Goal: Check status: Check status

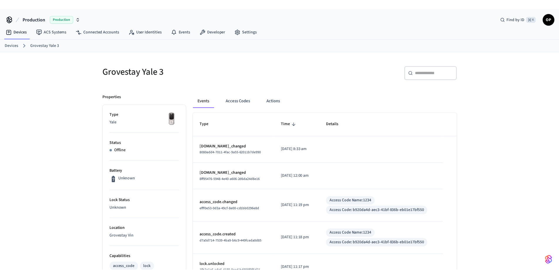
scroll to position [8, 0]
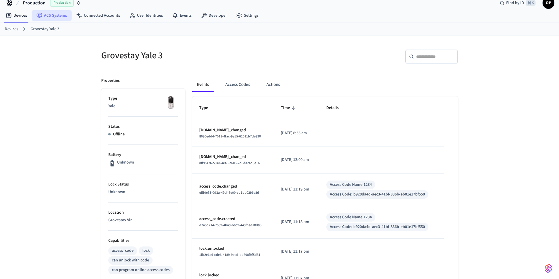
click at [49, 13] on link "ACS Systems" at bounding box center [52, 15] width 40 height 11
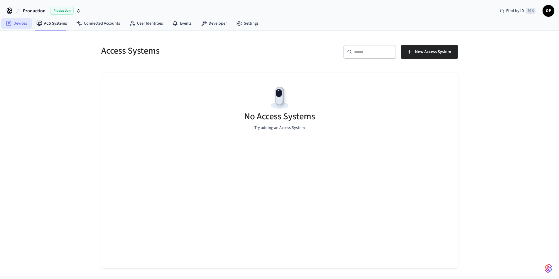
click at [26, 25] on link "Devices" at bounding box center [16, 23] width 31 height 11
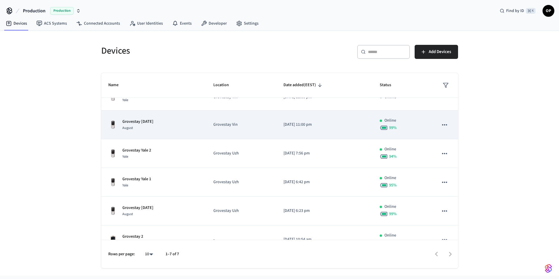
scroll to position [55, 0]
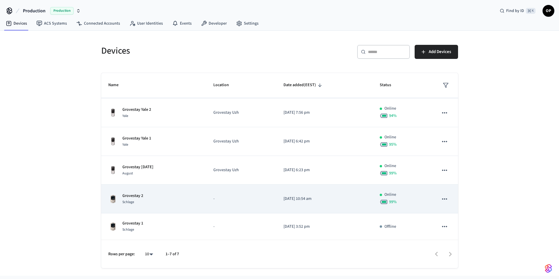
click at [143, 196] on div "Grovestay 2 Schlage" at bounding box center [153, 199] width 91 height 12
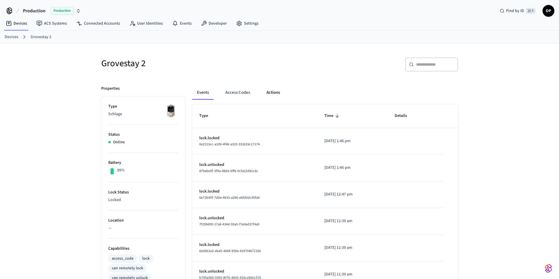
click at [282, 97] on button "Actions" at bounding box center [273, 93] width 23 height 14
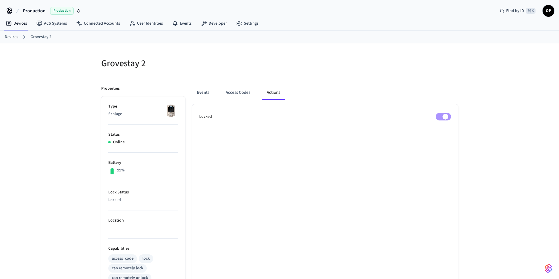
click at [437, 121] on ul "Locked" at bounding box center [325, 269] width 266 height 331
click at [19, 26] on link "Devices" at bounding box center [16, 23] width 31 height 11
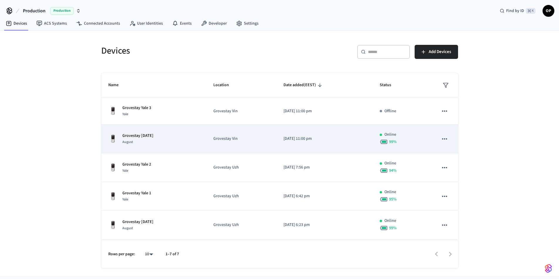
click at [153, 136] on p "Grovestay [DATE]" at bounding box center [137, 136] width 31 height 6
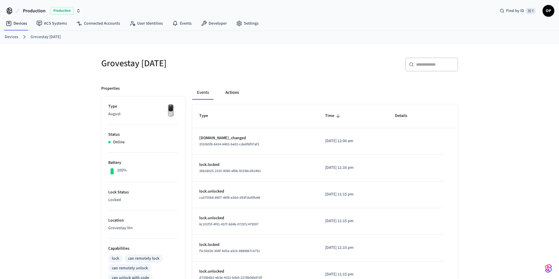
click at [236, 92] on button "Actions" at bounding box center [232, 93] width 23 height 14
